Goal: Check status: Check status

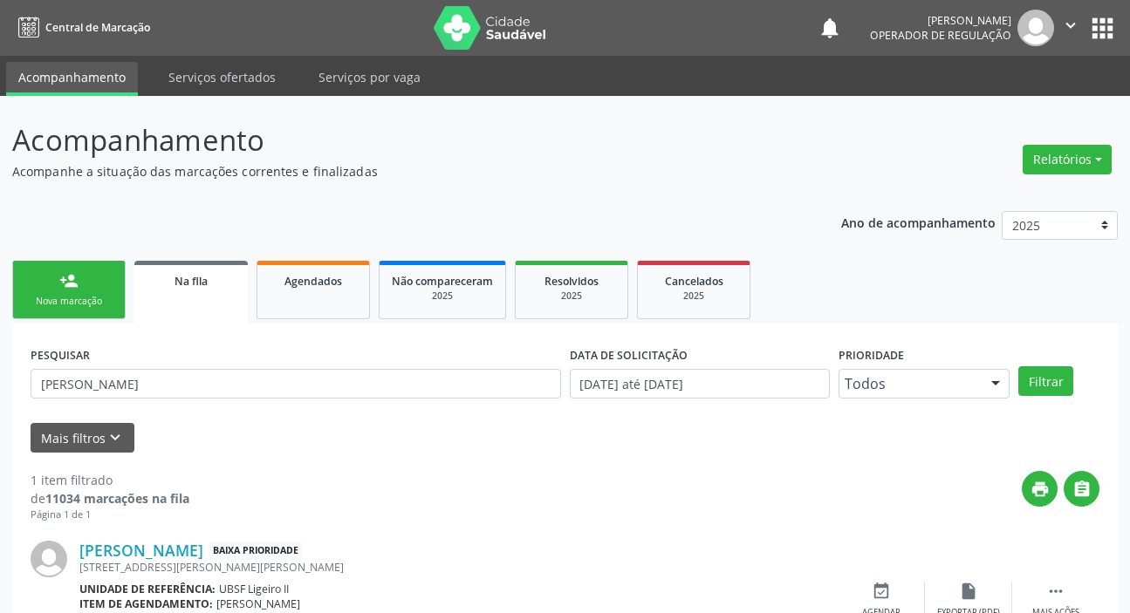
scroll to position [94, 0]
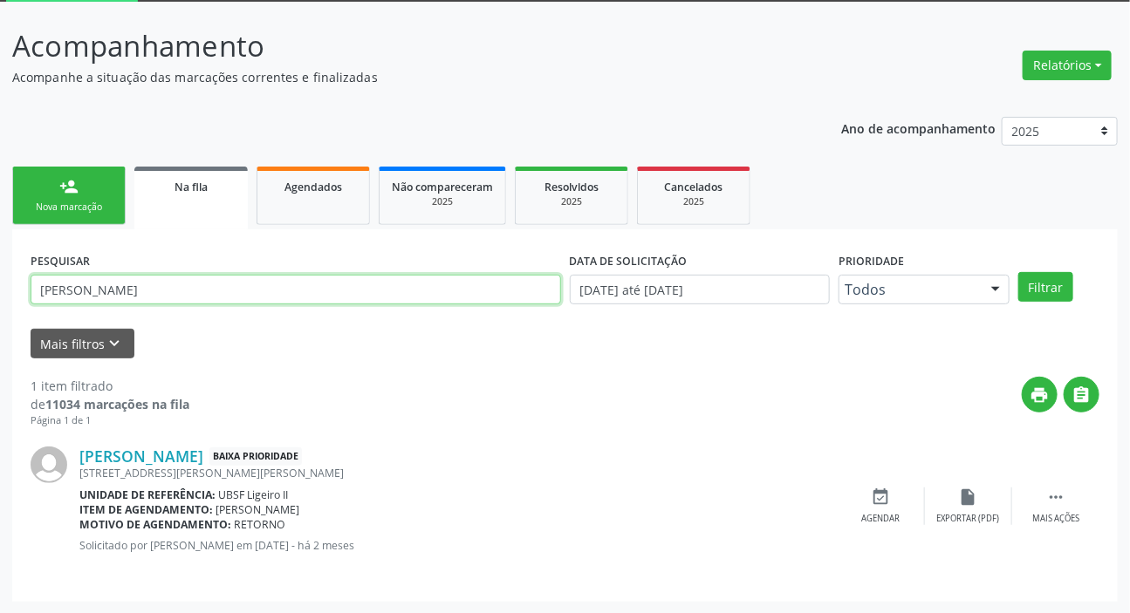
click at [325, 292] on input "[PERSON_NAME]" at bounding box center [296, 290] width 531 height 30
type input "701004855530894"
click at [1018, 272] on button "Filtrar" at bounding box center [1045, 287] width 55 height 30
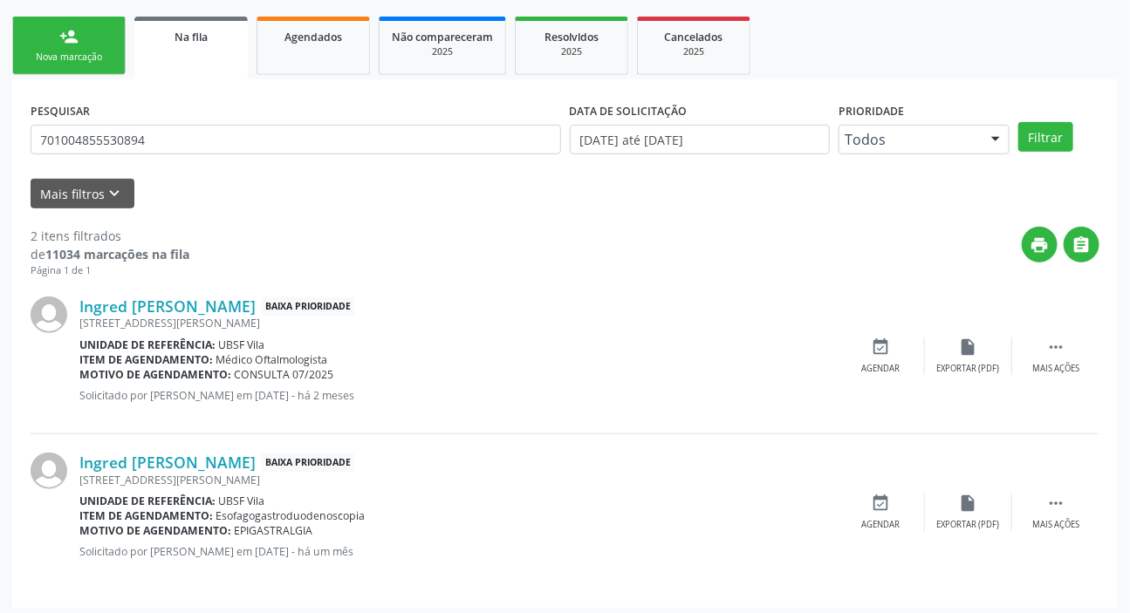
scroll to position [250, 0]
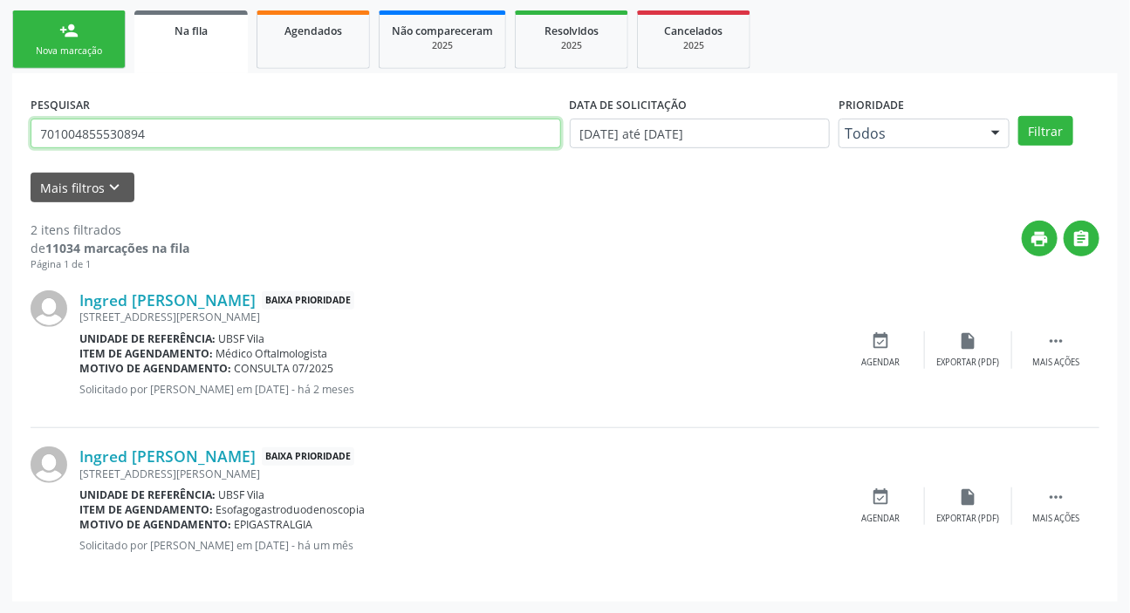
click at [174, 140] on input "701004855530894" at bounding box center [296, 134] width 531 height 30
click at [364, 38] on link "Agendados" at bounding box center [313, 39] width 113 height 58
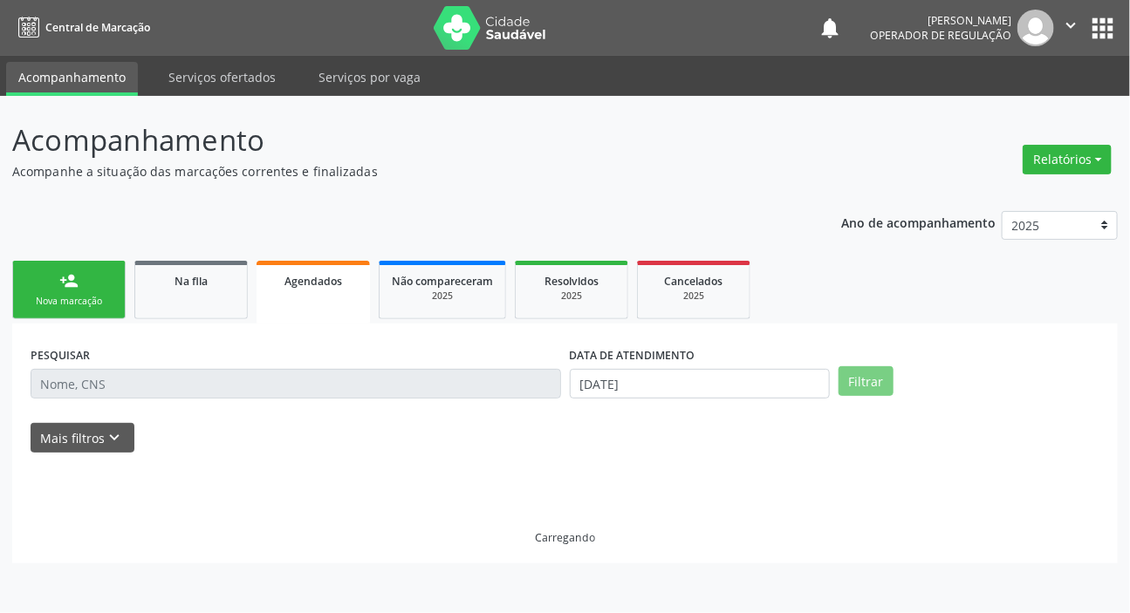
scroll to position [0, 0]
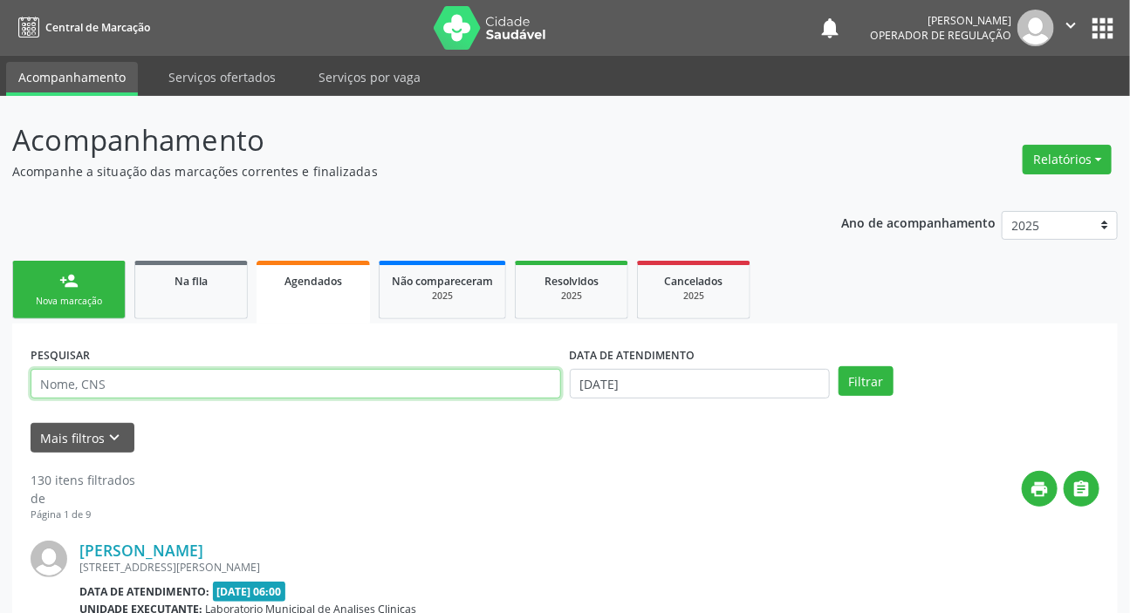
click at [283, 385] on input "text" at bounding box center [296, 384] width 531 height 30
paste input "701004855530894"
type input "701004855530894"
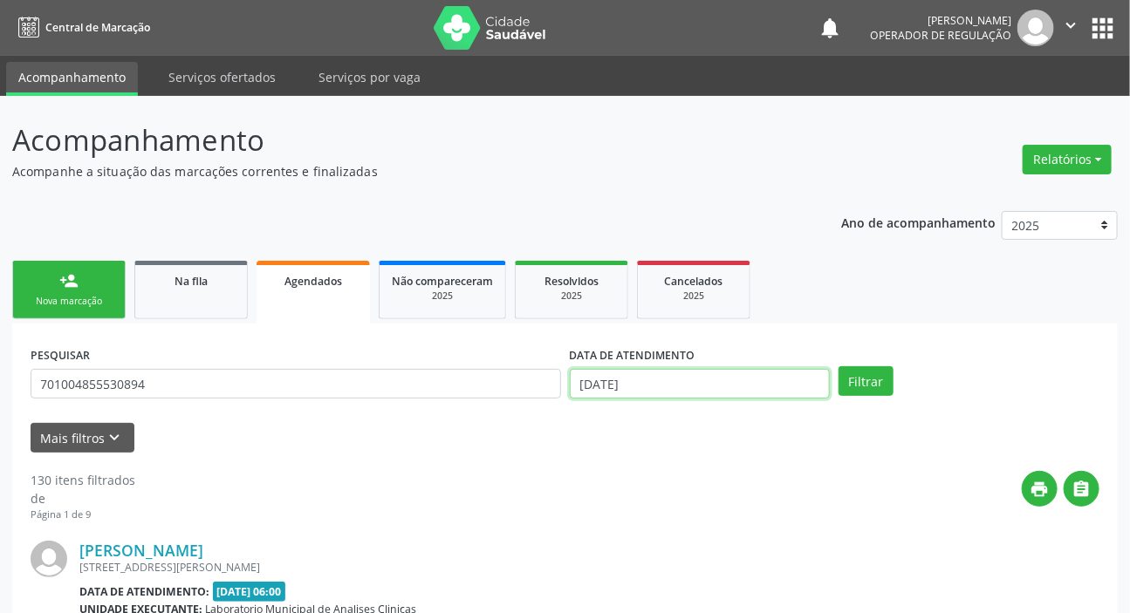
click at [597, 384] on input "[DATE]" at bounding box center [700, 384] width 261 height 30
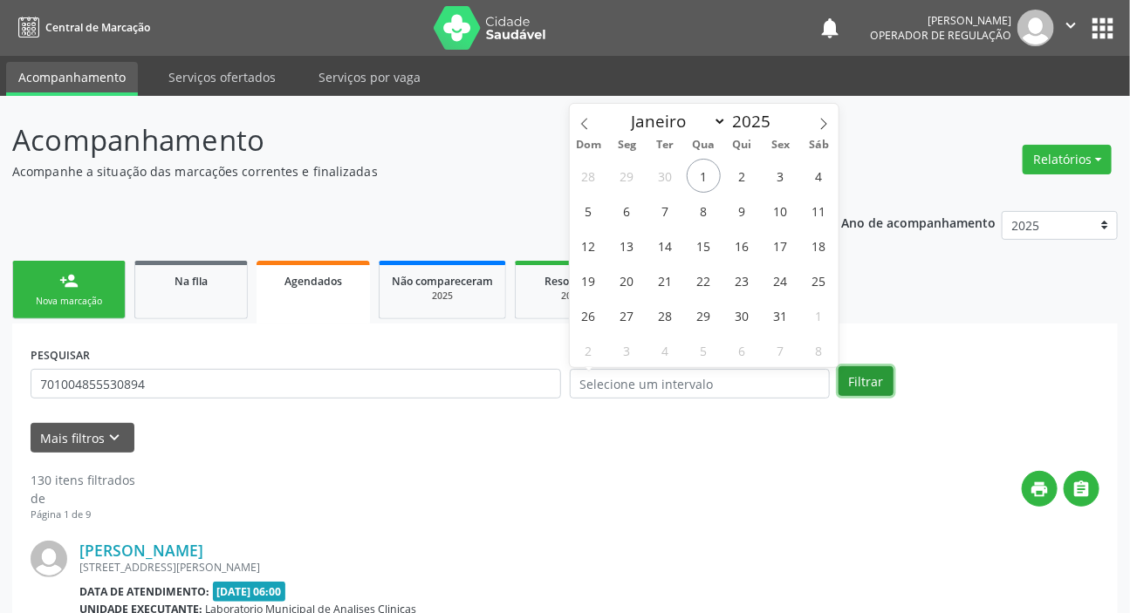
click at [877, 373] on button "Filtrar" at bounding box center [866, 381] width 55 height 30
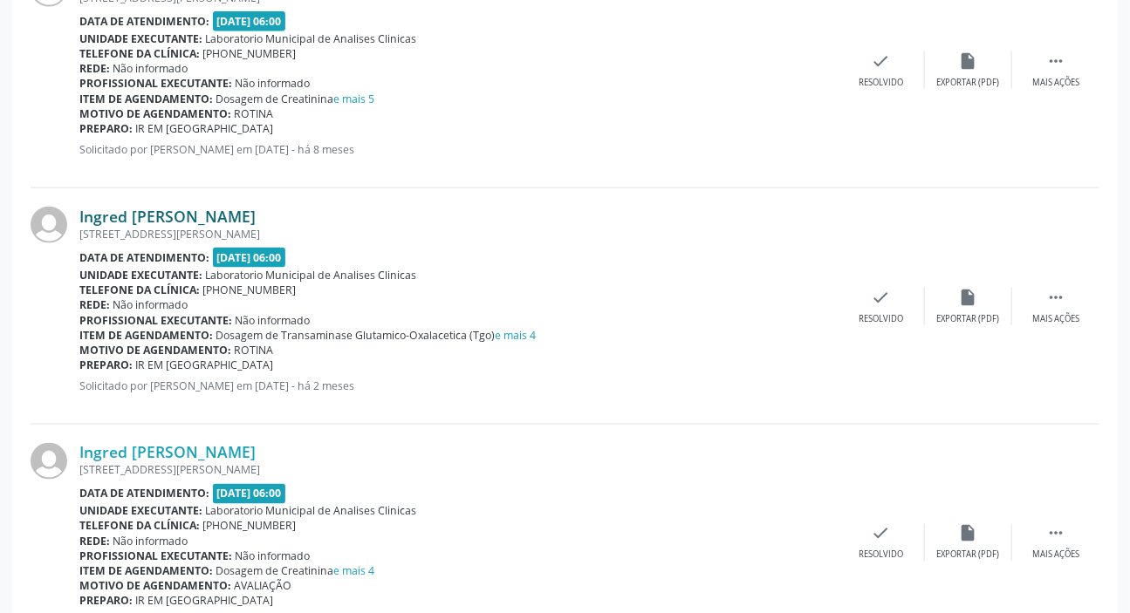
scroll to position [883, 0]
